Goal: Information Seeking & Learning: Learn about a topic

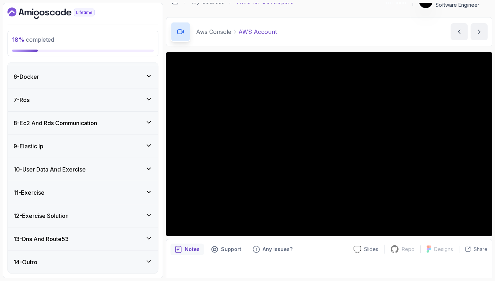
scroll to position [19, 0]
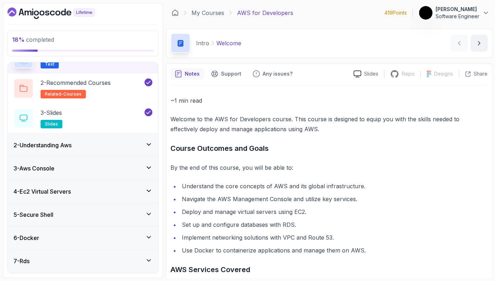
click at [72, 169] on div "3 - Aws Console" at bounding box center [83, 168] width 139 height 9
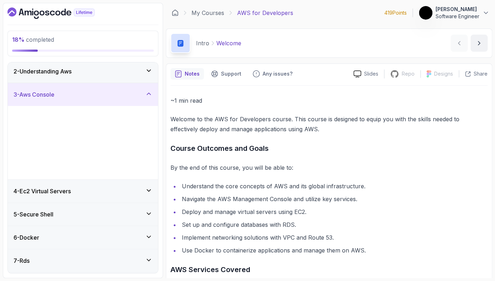
scroll to position [25, 0]
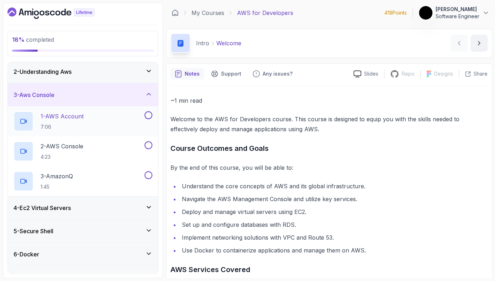
click at [64, 119] on p "1 - AWS Account" at bounding box center [62, 116] width 43 height 9
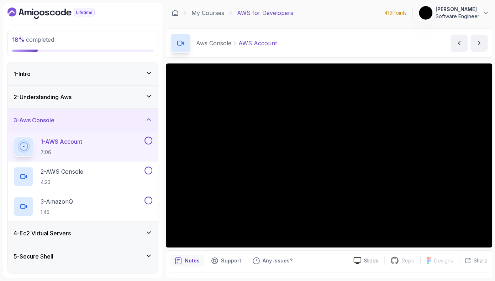
click at [45, 98] on h3 "2 - Understanding Aws" at bounding box center [43, 97] width 58 height 9
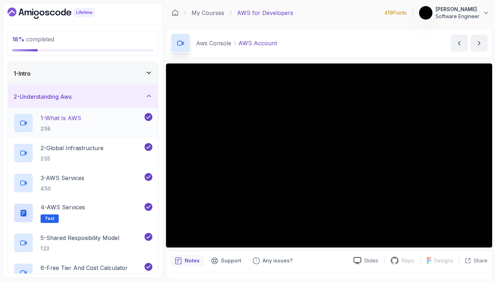
click at [74, 132] on p "2:58" at bounding box center [61, 128] width 41 height 7
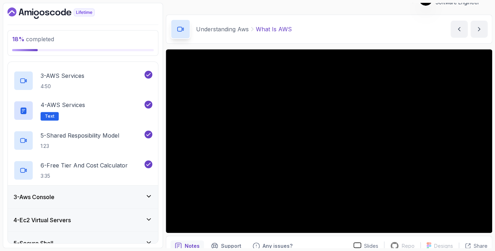
scroll to position [104, 0]
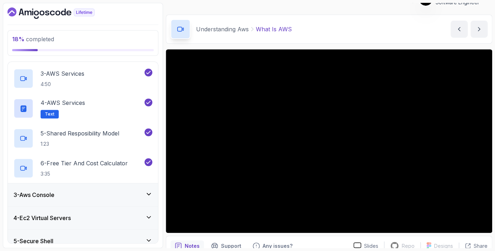
click at [81, 198] on div "3 - Aws Console" at bounding box center [83, 195] width 139 height 9
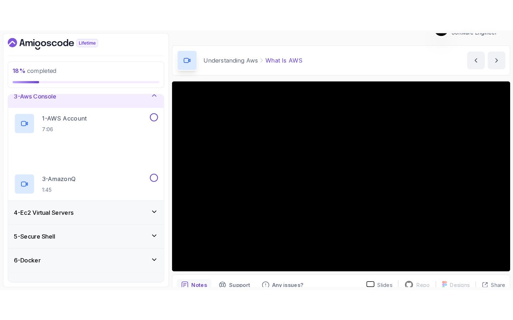
scroll to position [56, 0]
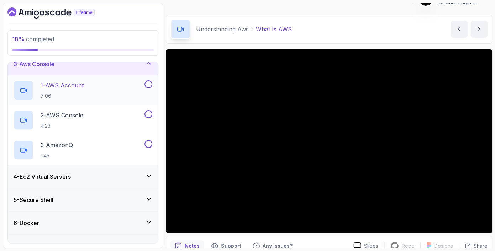
click at [30, 89] on div at bounding box center [24, 90] width 20 height 20
